Goal: Transaction & Acquisition: Purchase product/service

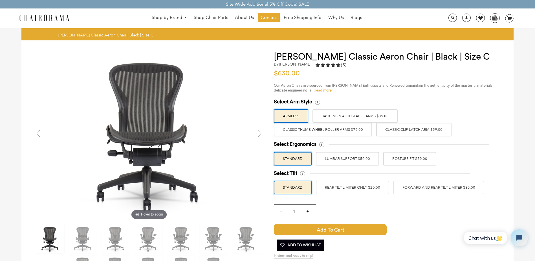
click at [326, 89] on link "read more" at bounding box center [323, 90] width 17 height 4
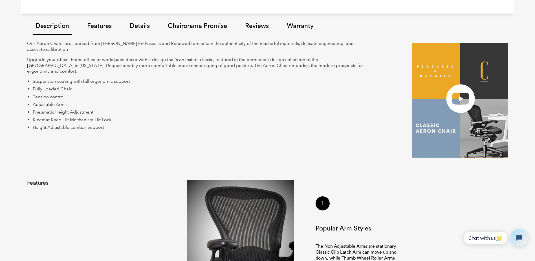
scroll to position [449, 0]
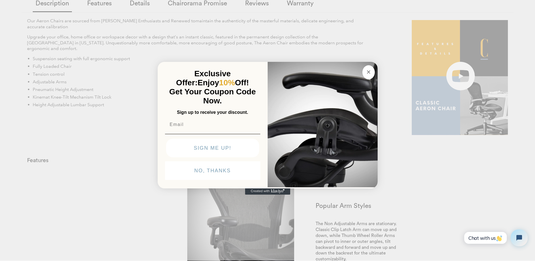
click at [372, 71] on circle "Close dialog" at bounding box center [368, 72] width 6 height 6
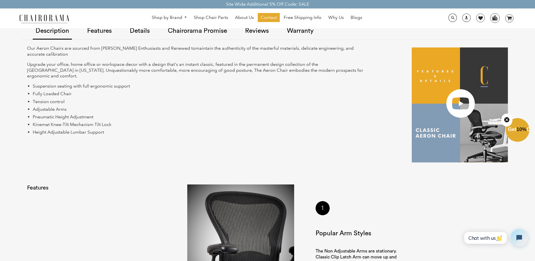
scroll to position [392, 0]
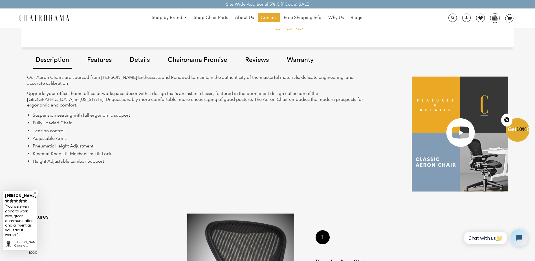
click at [101, 60] on link "Features" at bounding box center [99, 60] width 30 height 32
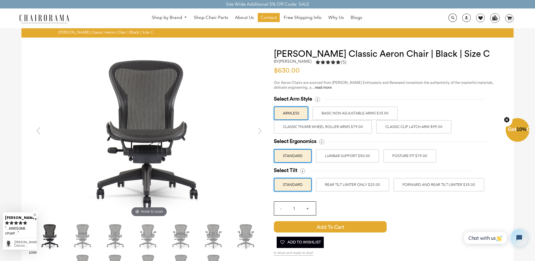
scroll to position [0, 0]
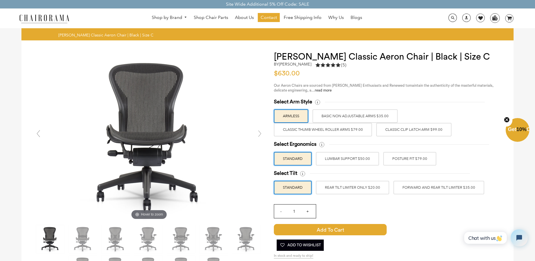
click at [347, 128] on label "Classic Thumb Wheel Roller Arms $79.00" at bounding box center [323, 130] width 98 height 14
click at [0, 0] on input "Classic Thumb Wheel Roller Arms $79.00" at bounding box center [0, 0] width 0 height 0
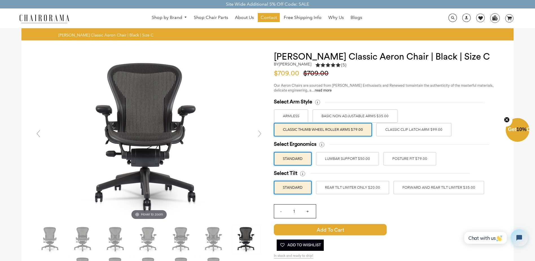
click at [374, 117] on label "BASIC NON ADJUSTABLE ARMS $35.00" at bounding box center [355, 116] width 85 height 14
click at [0, 0] on input "BASIC NON ADJUSTABLE ARMS $35.00" at bounding box center [0, 0] width 0 height 0
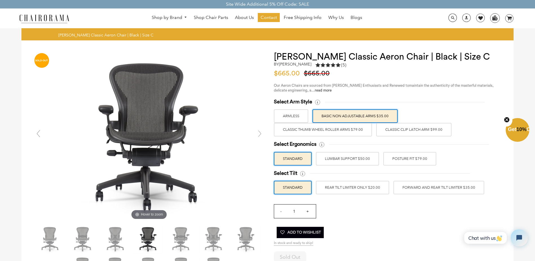
click at [399, 128] on label "Classic Clip Latch Arm $99.00" at bounding box center [413, 130] width 75 height 14
click at [0, 0] on input "Classic Clip Latch Arm $99.00" at bounding box center [0, 0] width 0 height 0
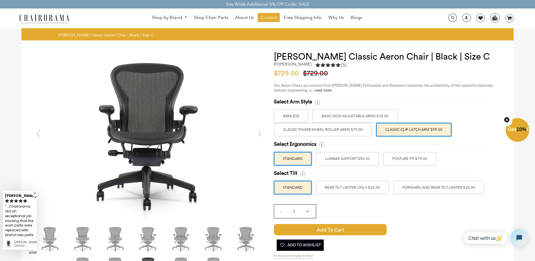
click at [262, 134] on link at bounding box center [259, 133] width 11 height 11
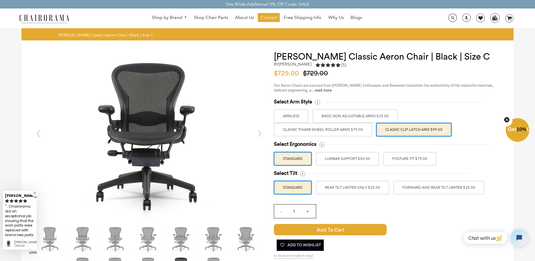
click at [261, 134] on link at bounding box center [259, 133] width 11 height 11
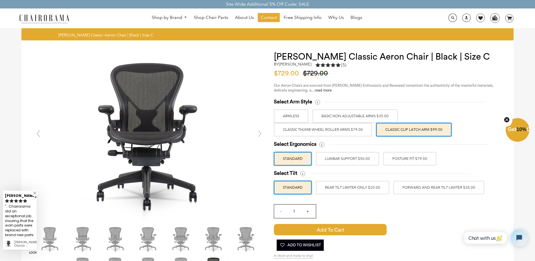
click at [261, 134] on link at bounding box center [259, 133] width 11 height 11
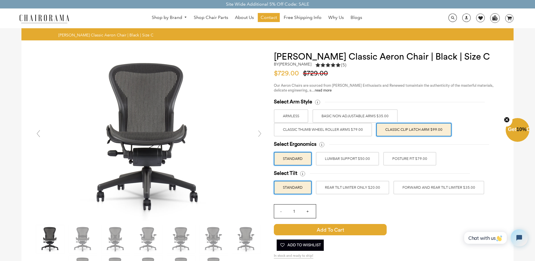
click at [261, 134] on link at bounding box center [259, 133] width 11 height 11
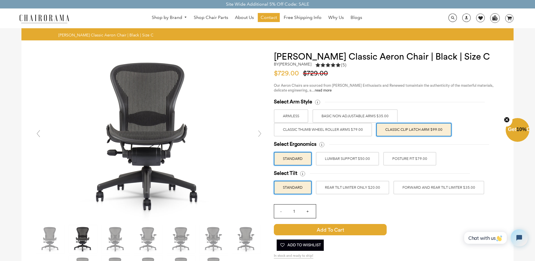
click at [261, 134] on link at bounding box center [259, 133] width 11 height 11
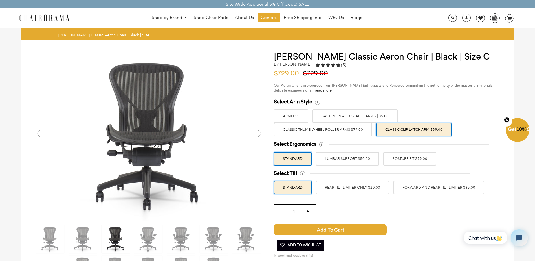
click at [261, 134] on link at bounding box center [259, 133] width 11 height 11
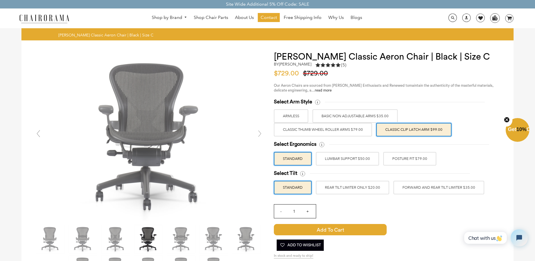
click at [261, 134] on link at bounding box center [259, 133] width 11 height 11
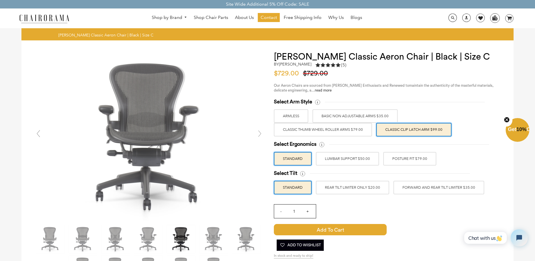
click at [261, 134] on link at bounding box center [259, 133] width 11 height 11
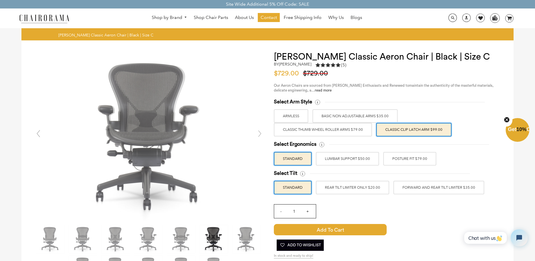
click at [261, 134] on link at bounding box center [259, 133] width 11 height 11
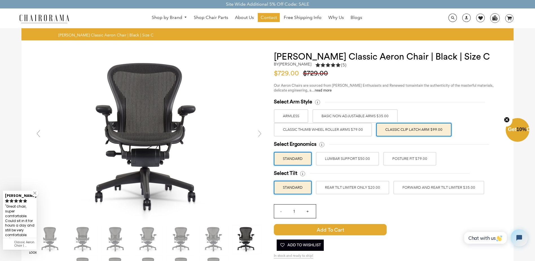
click at [348, 159] on label "LUMBAR SUPPORT $50.00" at bounding box center [347, 159] width 63 height 14
click at [0, 0] on input "LUMBAR SUPPORT $50.00" at bounding box center [0, 0] width 0 height 0
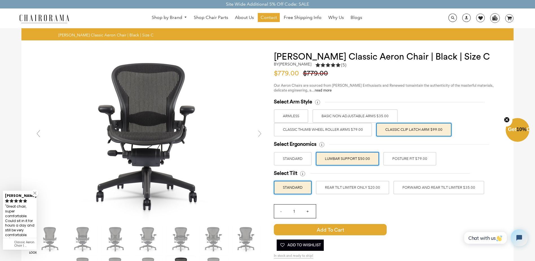
click at [405, 156] on label "POSTURE FIT $79.00" at bounding box center [409, 159] width 53 height 14
click at [0, 0] on input "POSTURE FIT $79.00" at bounding box center [0, 0] width 0 height 0
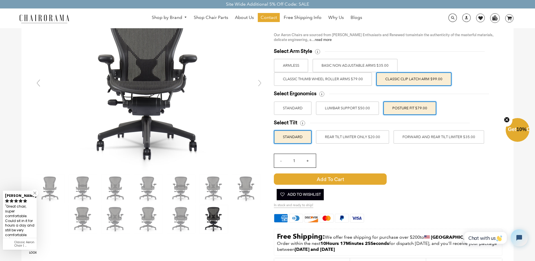
scroll to position [56, 0]
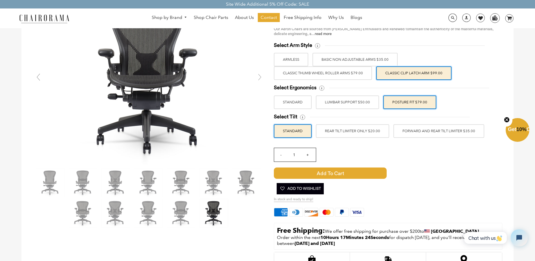
click at [353, 133] on label "REAR TILT LIMITER ONLY $20.00" at bounding box center [352, 131] width 73 height 14
click at [0, 0] on input "REAR TILT LIMITER ONLY $20.00" at bounding box center [0, 0] width 0 height 0
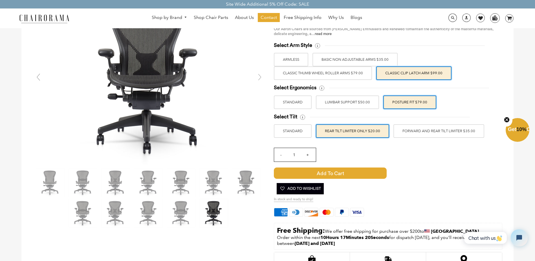
click at [417, 132] on label "FORWARD AND REAR TILT LIMITER $35.00" at bounding box center [439, 131] width 91 height 14
click at [0, 0] on input "FORWARD AND REAR TILT LIMITER $35.00" at bounding box center [0, 0] width 0 height 0
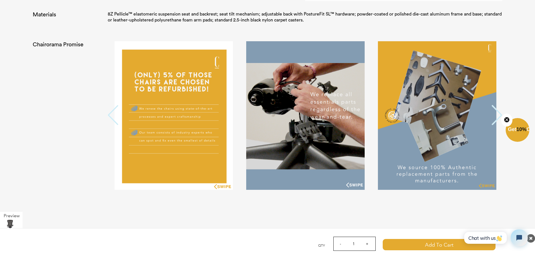
scroll to position [1411, 0]
